Goal: Communication & Community: Answer question/provide support

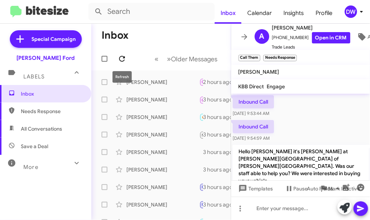
click at [119, 60] on icon at bounding box center [122, 58] width 9 height 9
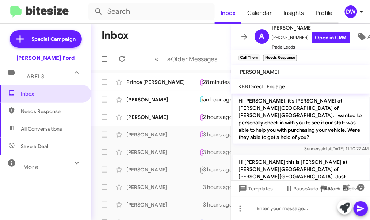
scroll to position [214, 0]
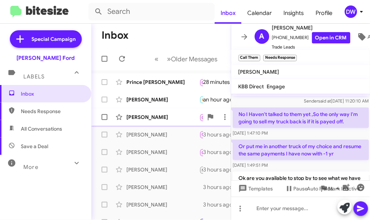
click at [178, 118] on div "[PERSON_NAME]" at bounding box center [162, 117] width 73 height 7
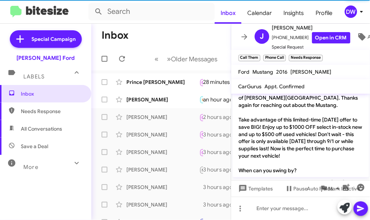
scroll to position [247, 0]
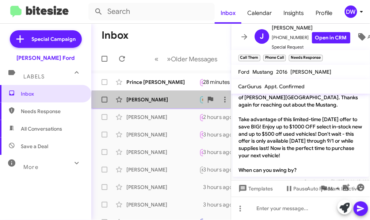
click at [177, 100] on div "[PERSON_NAME]" at bounding box center [162, 99] width 73 height 7
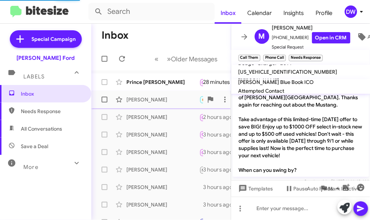
scroll to position [690, 0]
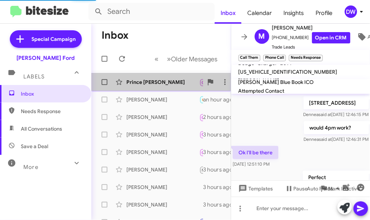
click at [159, 83] on div "Prince [PERSON_NAME]" at bounding box center [162, 81] width 73 height 7
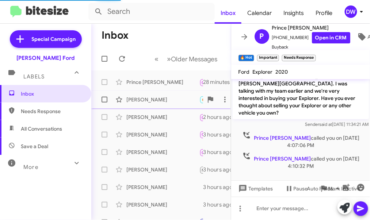
scroll to position [133, 0]
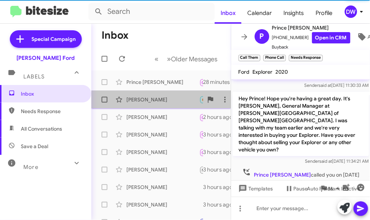
click at [158, 99] on div "[PERSON_NAME]" at bounding box center [162, 99] width 73 height 7
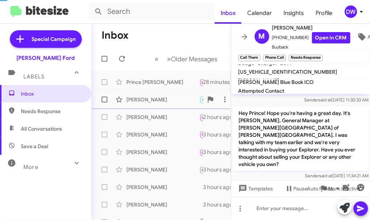
scroll to position [690, 0]
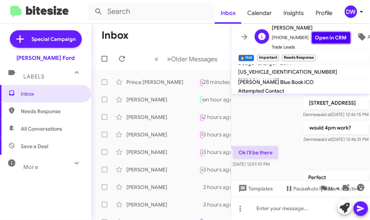
click at [318, 39] on link "Open in CRM" at bounding box center [331, 37] width 38 height 11
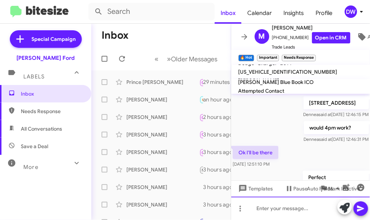
click at [271, 207] on div at bounding box center [300, 208] width 139 height 23
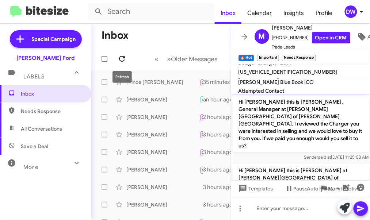
click at [125, 57] on icon at bounding box center [122, 58] width 9 height 9
click at [119, 58] on icon at bounding box center [122, 58] width 9 height 9
click at [347, 12] on div "DW" at bounding box center [351, 11] width 12 height 12
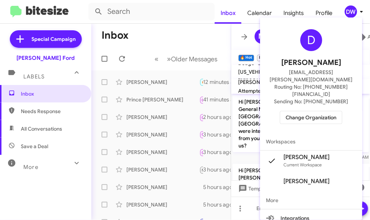
click at [330, 111] on span "Change Organization" at bounding box center [310, 117] width 51 height 12
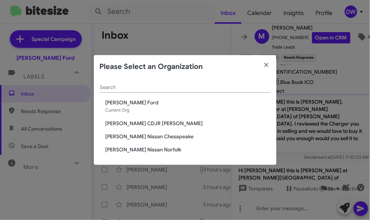
click at [156, 148] on span "[PERSON_NAME] Nissan Norfolk" at bounding box center [188, 149] width 165 height 7
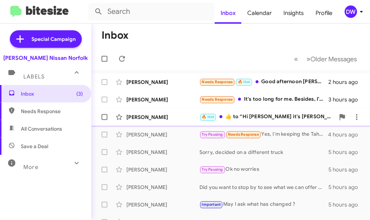
click at [261, 119] on div "🔥 Hot ​👍​ to “ Hi Malcom it's Josh Heaton at Banister Nissan of Norfolk. I just…" at bounding box center [266, 117] width 135 height 8
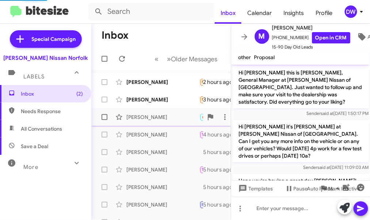
scroll to position [199, 0]
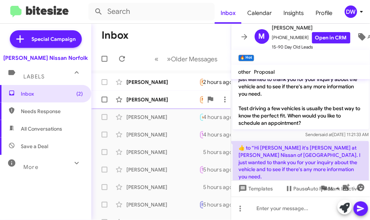
click at [172, 93] on div "Erick Lopez Needs Response It's too long for me. Besides, I've already been the…" at bounding box center [161, 99] width 128 height 15
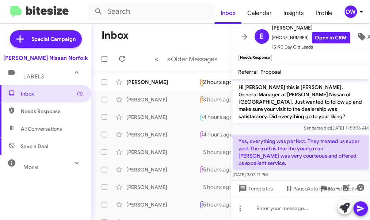
scroll to position [183, 0]
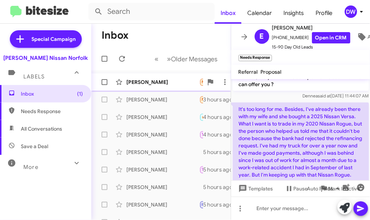
click at [161, 87] on div "Jeffrey Baudanza Needs Response 🔥 Hot Good afternoon Josh I would like OTD numb…" at bounding box center [161, 82] width 128 height 15
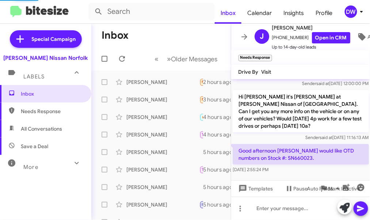
scroll to position [29, 0]
